Goal: Contribute content

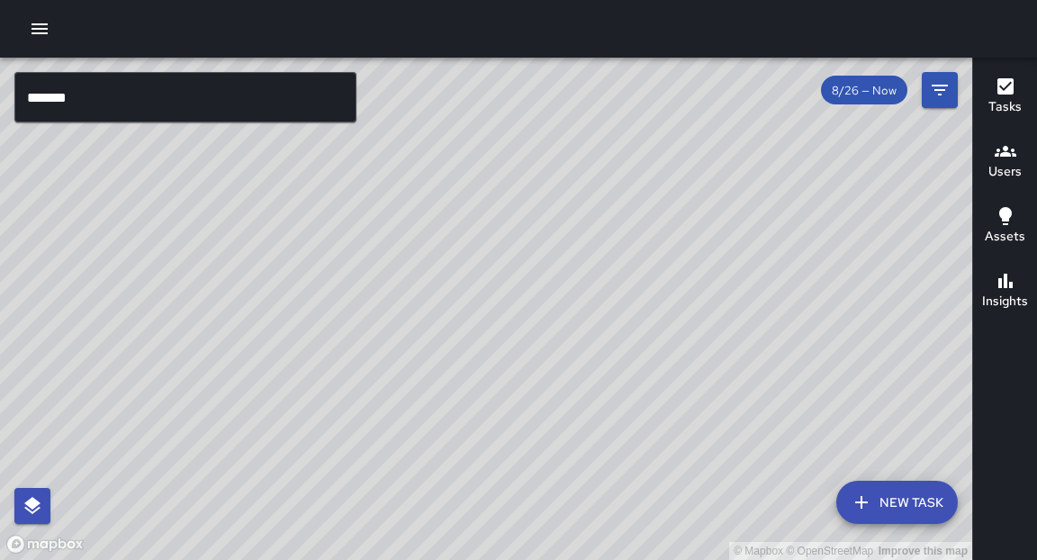
scroll to position [924, 0]
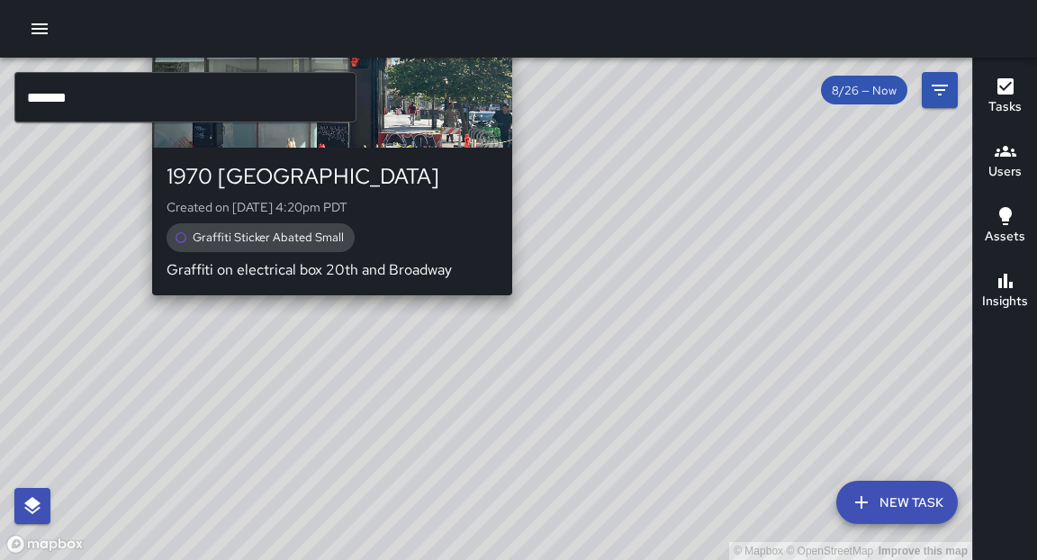
click at [323, 309] on div "© Mapbox © OpenStreetMap Improve this map H7 Hotel 7 1970 Broadway Created on […" at bounding box center [486, 309] width 972 height 502
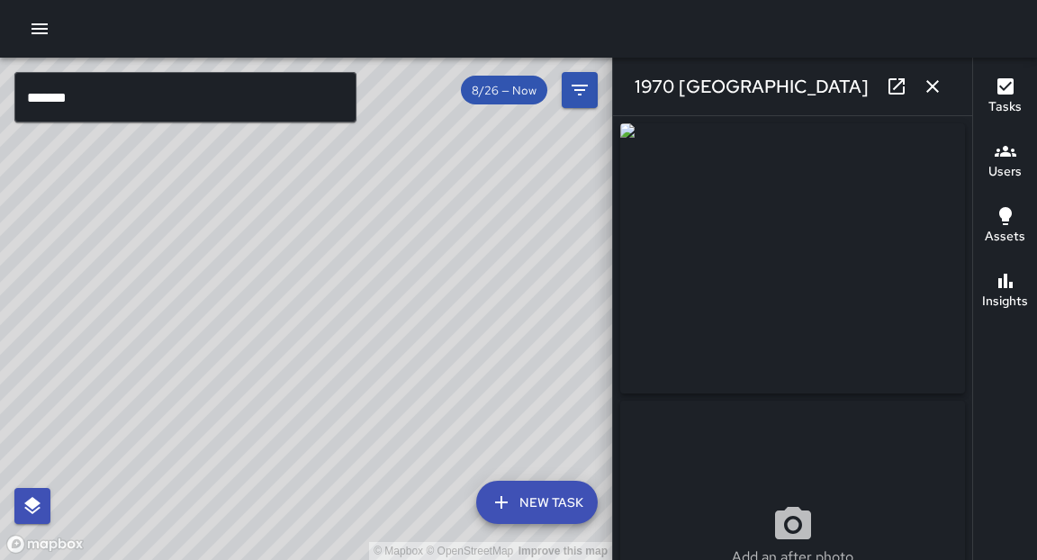
click at [963, 285] on div "Add an after photo" at bounding box center [792, 396] width 345 height 547
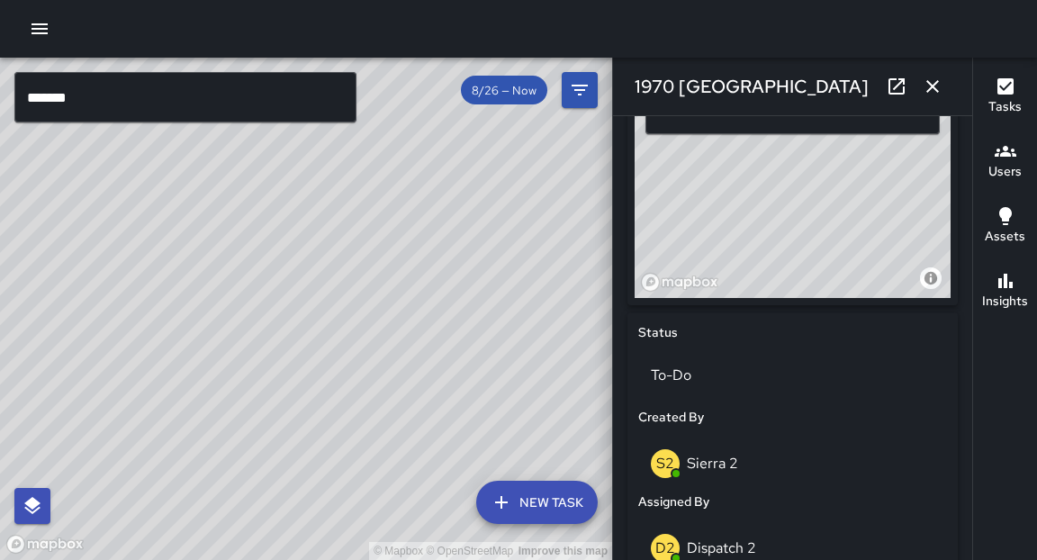
scroll to position [620, 0]
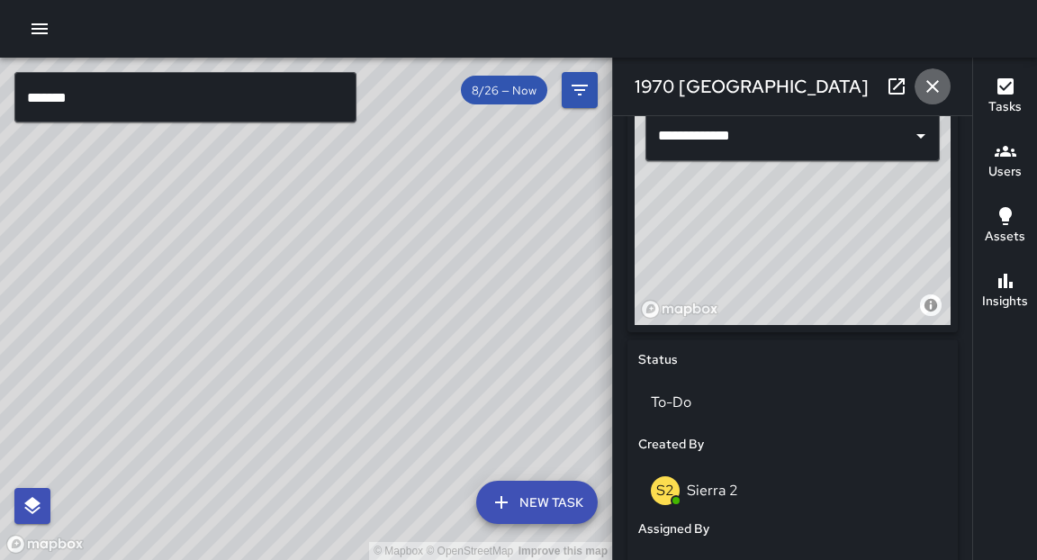
click at [935, 82] on icon "button" at bounding box center [933, 86] width 13 height 13
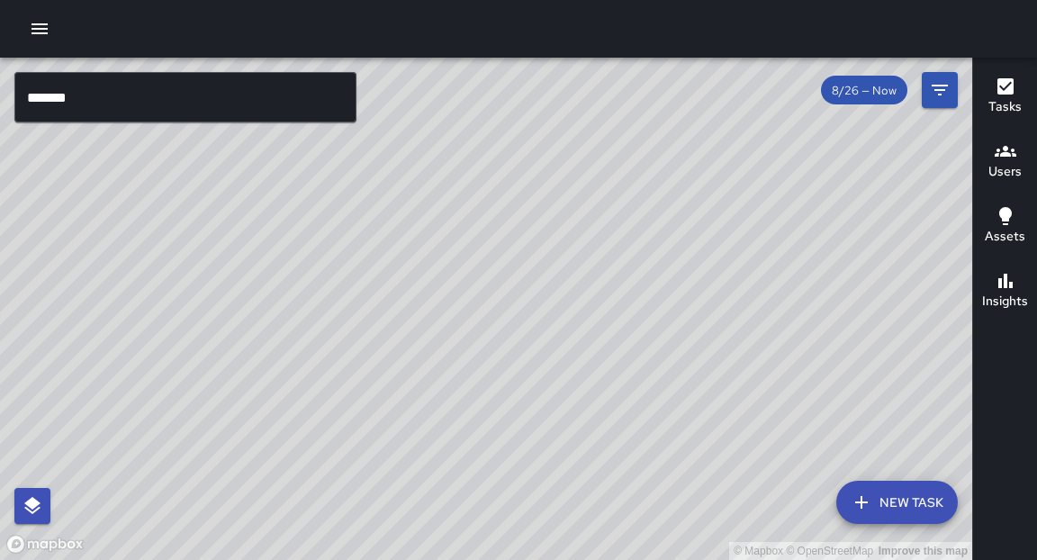
click at [736, 194] on div "© Mapbox © OpenStreetMap Improve this map" at bounding box center [486, 309] width 972 height 502
click at [362, 375] on div "© Mapbox © OpenStreetMap Improve this map" at bounding box center [486, 309] width 972 height 502
click at [658, 309] on div "© Mapbox © OpenStreetMap Improve this map" at bounding box center [486, 309] width 972 height 502
click at [637, 438] on div "© Mapbox © OpenStreetMap Improve this map" at bounding box center [486, 309] width 972 height 502
drag, startPoint x: 421, startPoint y: 345, endPoint x: 418, endPoint y: 303, distance: 42.5
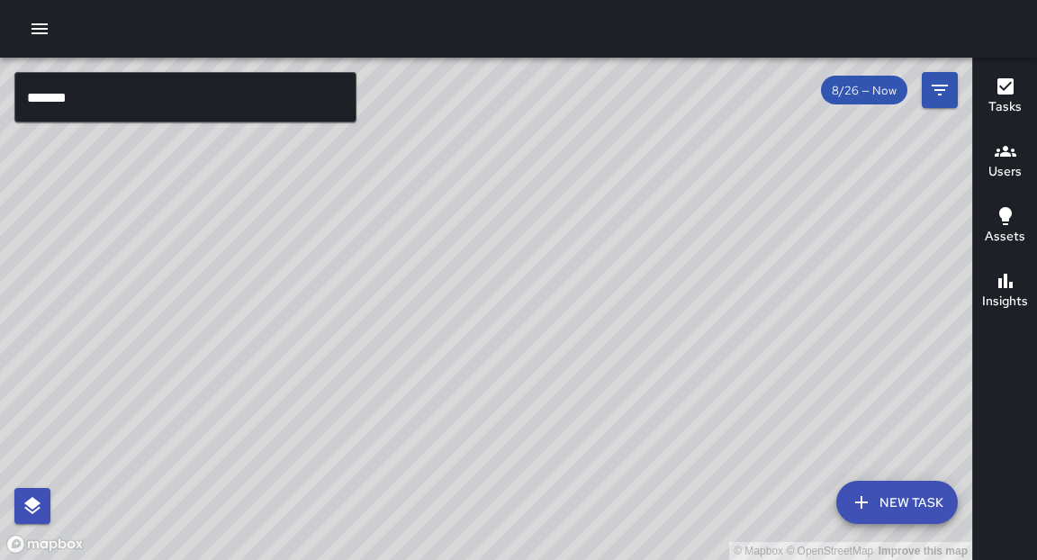
click at [418, 303] on div "© Mapbox © OpenStreetMap Improve this map" at bounding box center [486, 309] width 972 height 502
drag, startPoint x: 351, startPoint y: 291, endPoint x: 329, endPoint y: 246, distance: 50.3
click at [329, 246] on div "© Mapbox © OpenStreetMap Improve this map" at bounding box center [486, 309] width 972 height 502
click at [315, 294] on div "© Mapbox © OpenStreetMap Improve this map" at bounding box center [486, 309] width 972 height 502
click at [120, 92] on input "*******" at bounding box center [185, 97] width 342 height 50
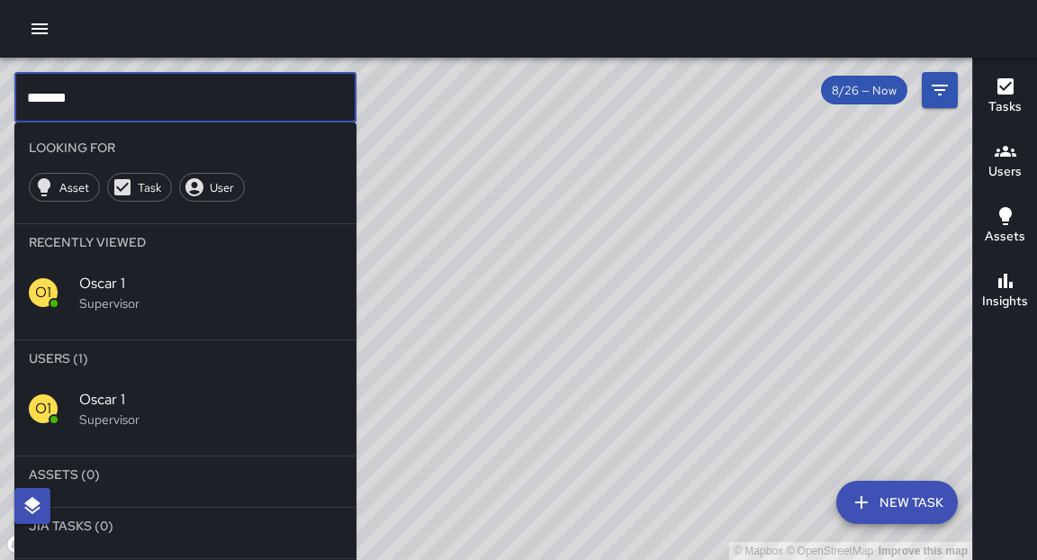
click at [120, 92] on input "*******" at bounding box center [185, 97] width 342 height 50
type input "******"
click at [124, 409] on span "Echo 3" at bounding box center [210, 400] width 263 height 22
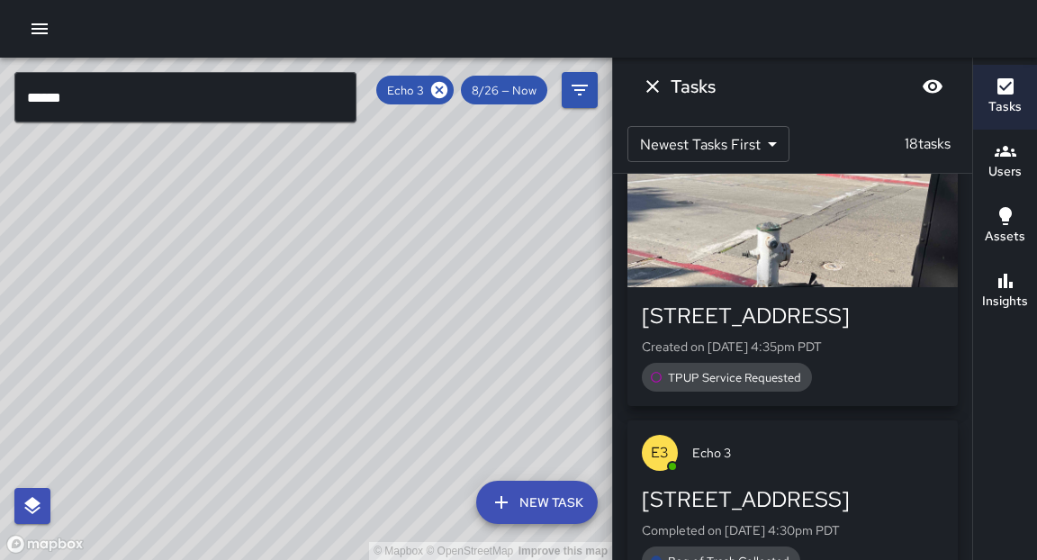
click at [259, 436] on div "© Mapbox © OpenStreetMap Improve this map" at bounding box center [306, 309] width 612 height 502
drag, startPoint x: 276, startPoint y: 385, endPoint x: 343, endPoint y: 289, distance: 117.1
click at [343, 289] on div "© Mapbox © OpenStreetMap Improve this map" at bounding box center [306, 309] width 612 height 502
click at [397, 108] on div "© Mapbox © OpenStreetMap Improve this map" at bounding box center [306, 309] width 612 height 502
